Goal: Transaction & Acquisition: Purchase product/service

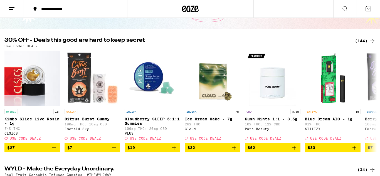
scroll to position [43, 0]
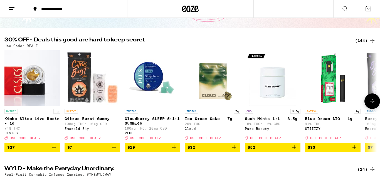
click at [366, 107] on button at bounding box center [372, 101] width 16 height 16
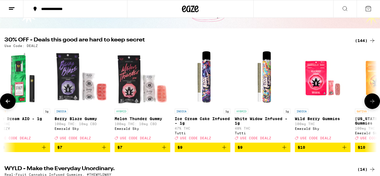
click at [366, 107] on button at bounding box center [372, 101] width 16 height 16
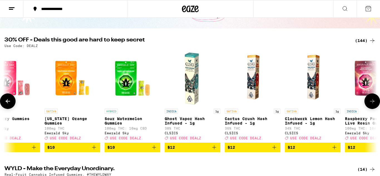
click at [366, 107] on button at bounding box center [372, 101] width 16 height 16
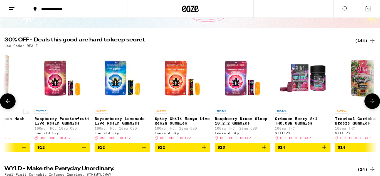
click at [366, 107] on button at bounding box center [372, 101] width 16 height 16
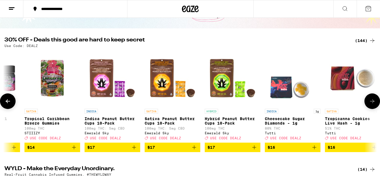
click at [366, 107] on button at bounding box center [372, 101] width 16 height 16
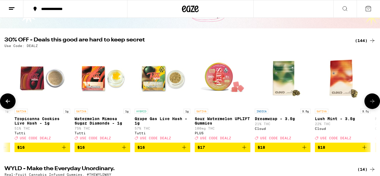
click at [366, 107] on button at bounding box center [372, 101] width 16 height 16
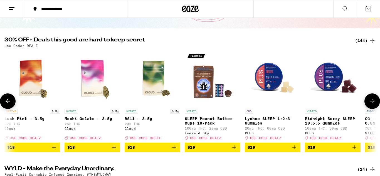
click at [366, 107] on button at bounding box center [372, 101] width 16 height 16
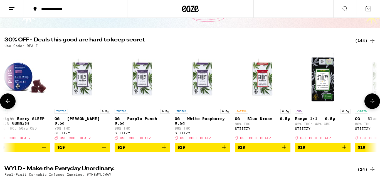
click at [366, 107] on button at bounding box center [372, 101] width 16 height 16
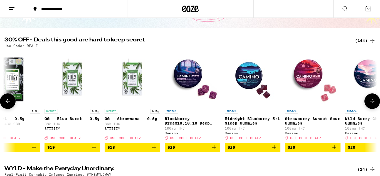
click at [366, 107] on button at bounding box center [372, 101] width 16 height 16
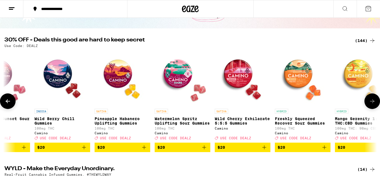
click at [366, 107] on button at bounding box center [372, 101] width 16 height 16
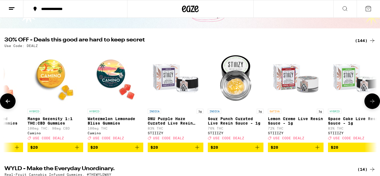
scroll to position [0, 3101]
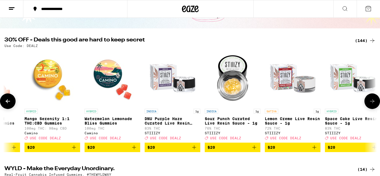
click at [366, 107] on button at bounding box center [372, 101] width 16 height 16
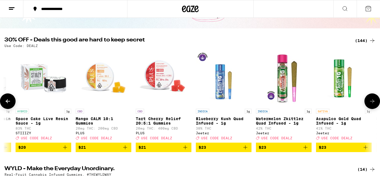
scroll to position [0, 3411]
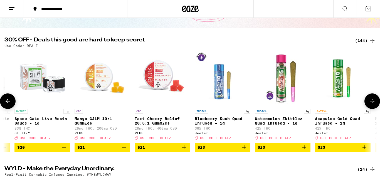
click at [366, 107] on button at bounding box center [372, 101] width 16 height 16
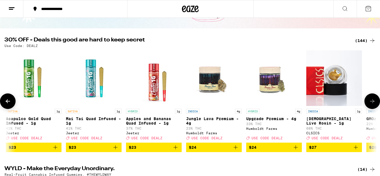
scroll to position [0, 3721]
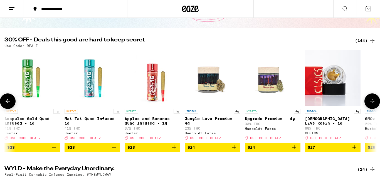
click at [366, 107] on button at bounding box center [372, 101] width 16 height 16
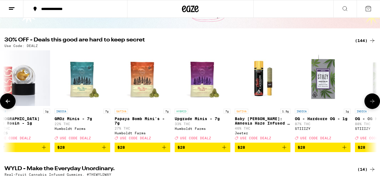
click at [366, 107] on button at bounding box center [372, 101] width 16 height 16
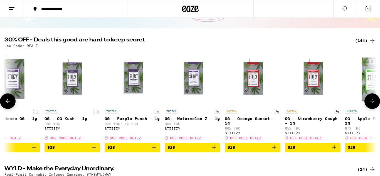
click at [366, 107] on button at bounding box center [372, 101] width 16 height 16
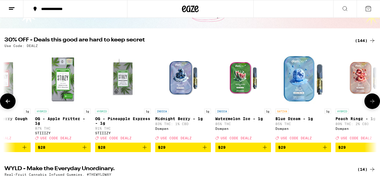
scroll to position [0, 4651]
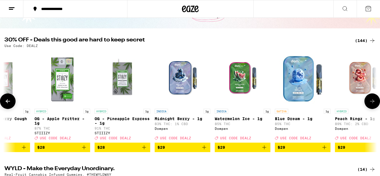
click at [366, 107] on button at bounding box center [372, 101] width 16 height 16
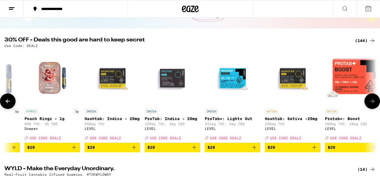
click at [366, 107] on button at bounding box center [372, 101] width 16 height 16
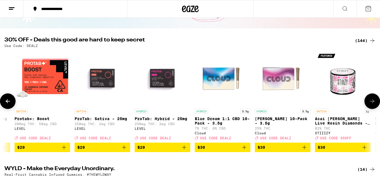
click at [366, 107] on button at bounding box center [372, 101] width 16 height 16
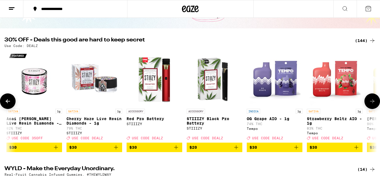
scroll to position [0, 5581]
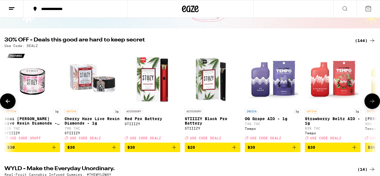
click at [366, 107] on button at bounding box center [372, 101] width 16 height 16
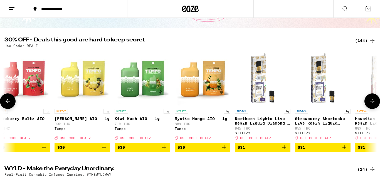
click at [366, 107] on button at bounding box center [372, 101] width 16 height 16
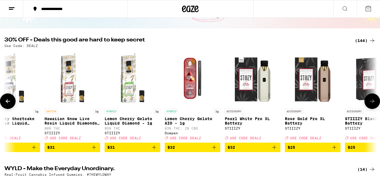
click at [366, 107] on button at bounding box center [372, 101] width 16 height 16
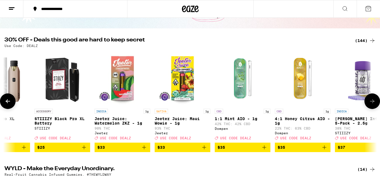
click at [366, 107] on button at bounding box center [372, 101] width 16 height 16
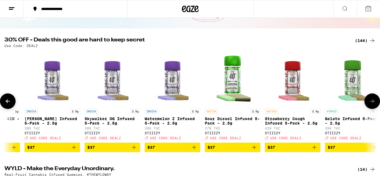
click at [366, 107] on button at bounding box center [372, 101] width 16 height 16
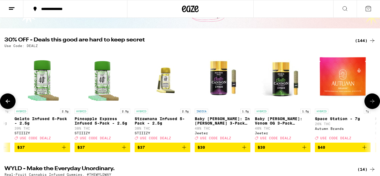
click at [366, 107] on button at bounding box center [372, 101] width 16 height 16
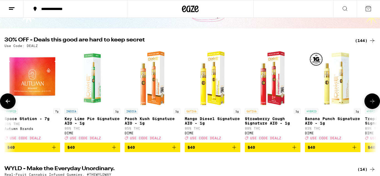
click at [366, 107] on button at bounding box center [372, 101] width 16 height 16
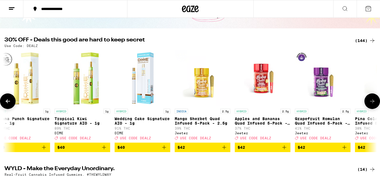
click at [366, 107] on button at bounding box center [372, 101] width 16 height 16
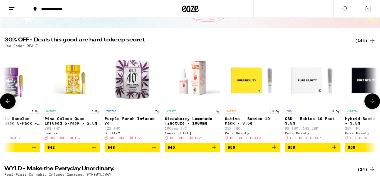
click at [366, 107] on button at bounding box center [372, 101] width 16 height 16
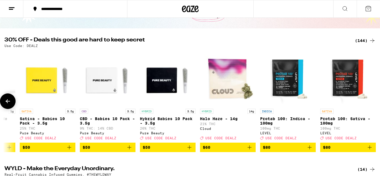
scroll to position [0, 8272]
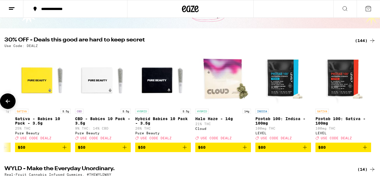
click at [366, 107] on div at bounding box center [372, 101] width 16 height 16
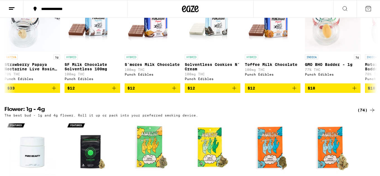
scroll to position [0, 0]
